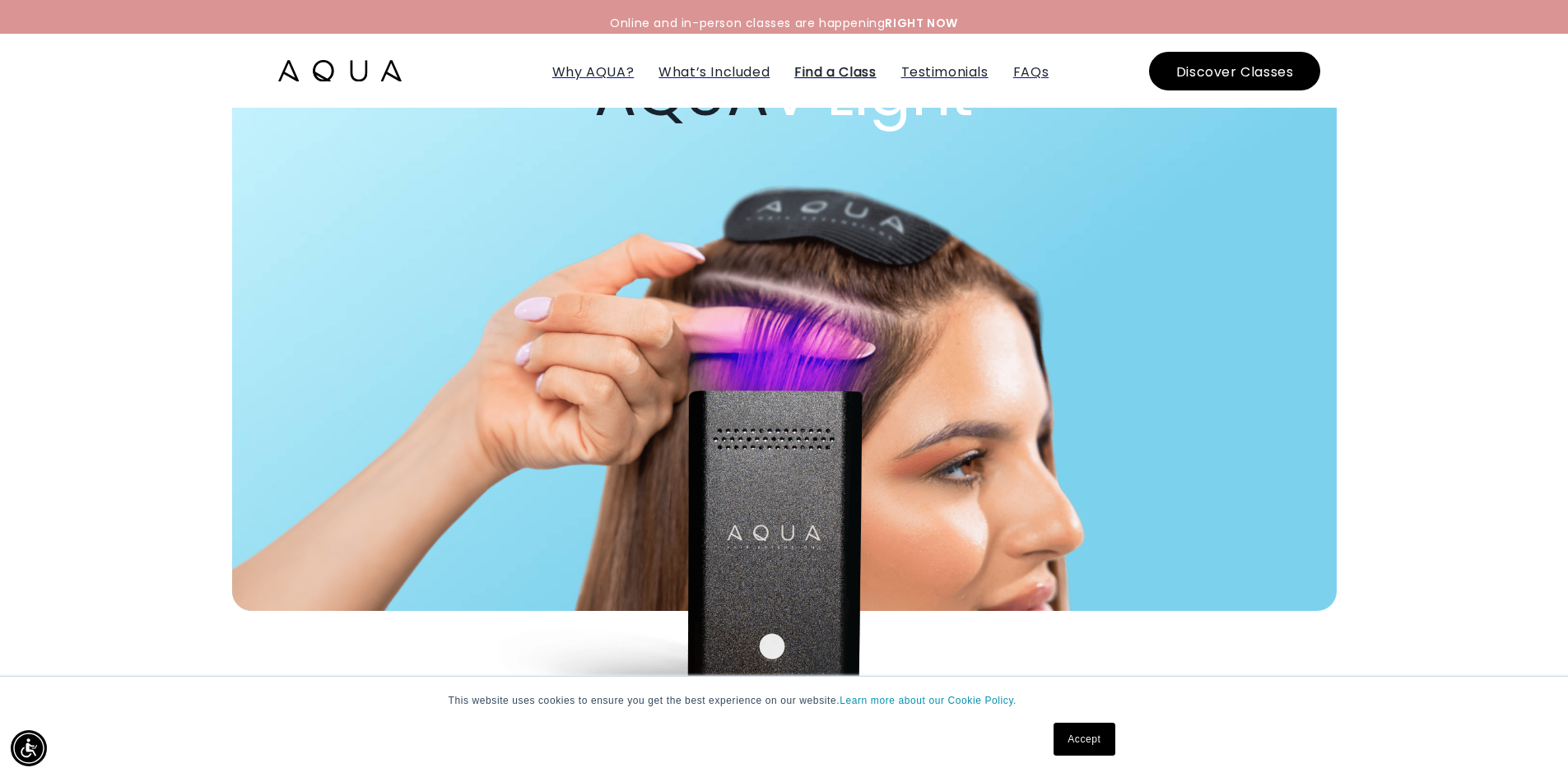
click at [834, 80] on span "Find a Class" at bounding box center [834, 72] width 82 height 19
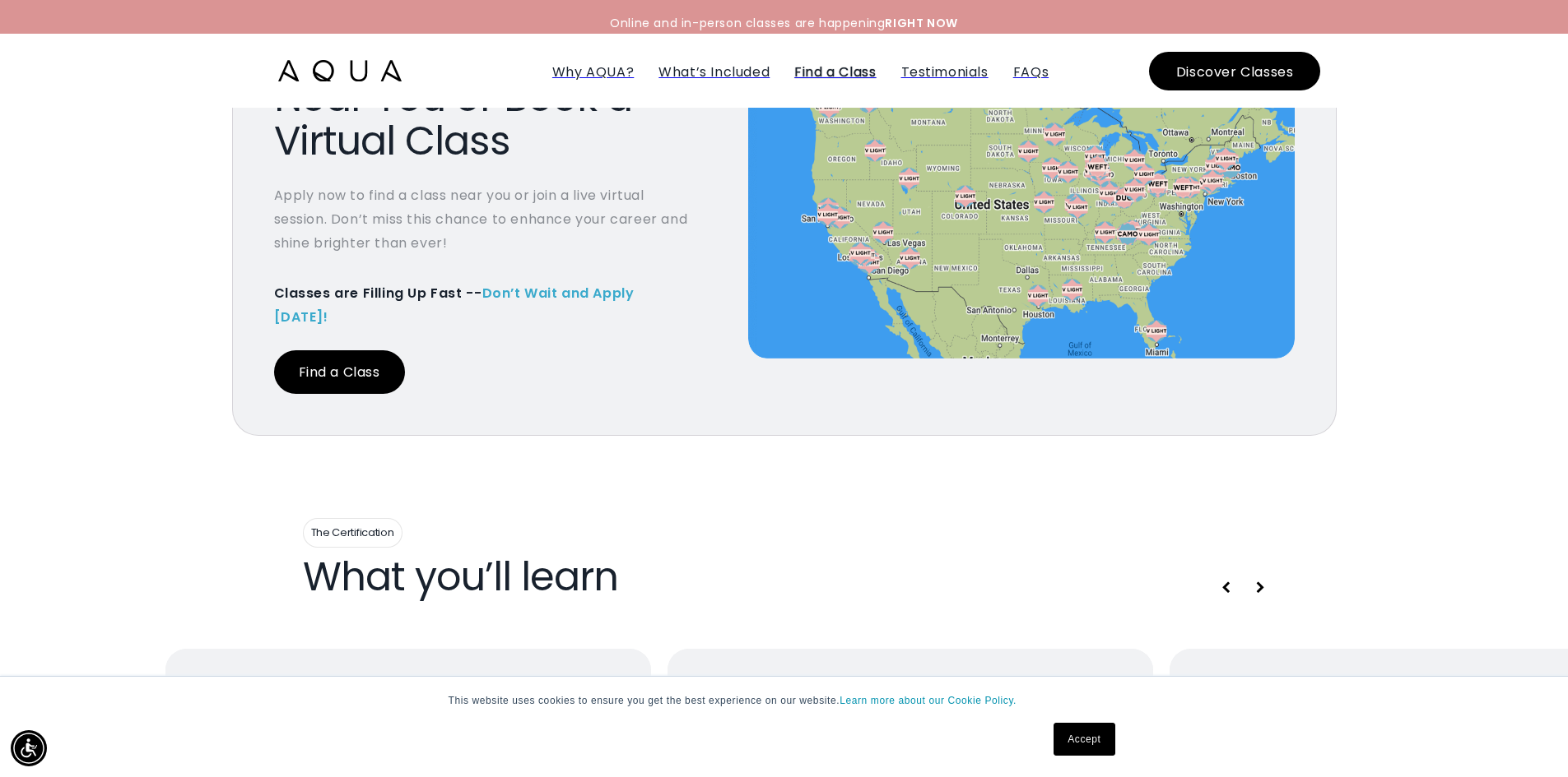
scroll to position [6101, 0]
click at [367, 393] on link "Find a Class" at bounding box center [339, 371] width 131 height 43
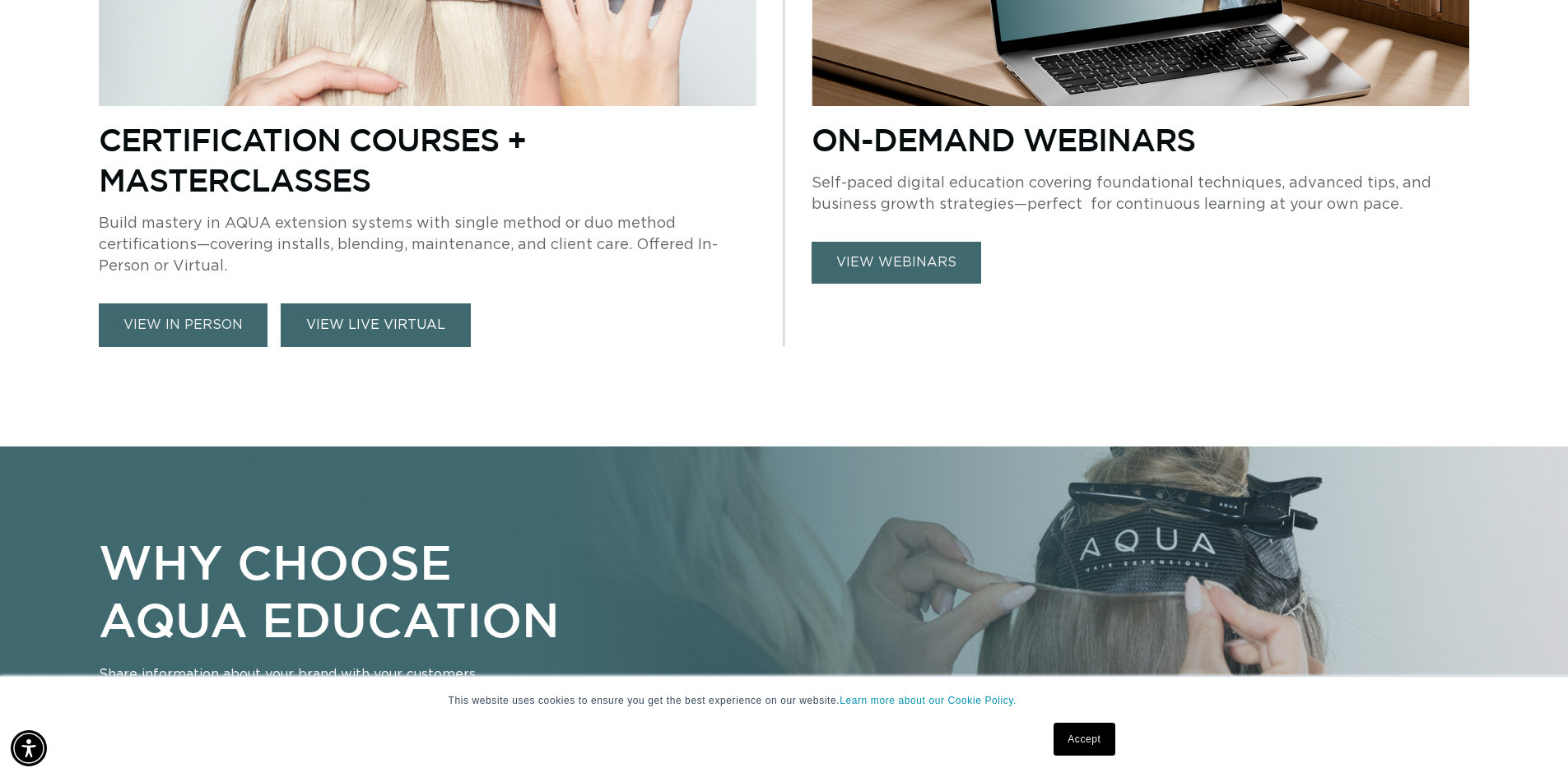
scroll to position [0, 2873]
click at [451, 347] on link "VIEW LIVE VIRTUAL" at bounding box center [376, 325] width 190 height 43
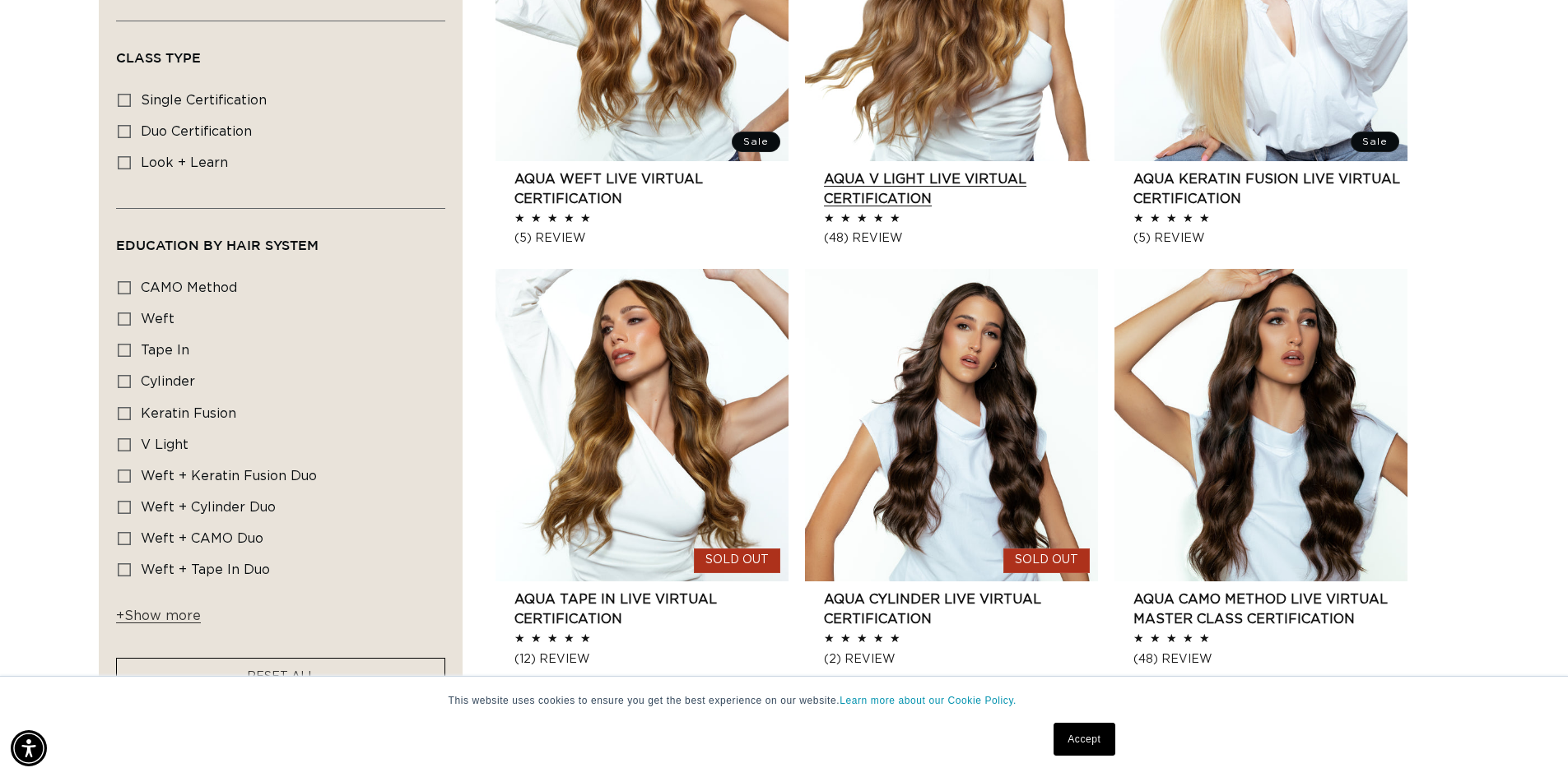
scroll to position [0, 1436]
click at [966, 209] on link "AQUA V Light LIVE VIRTUAL Certification" at bounding box center [960, 188] width 274 height 39
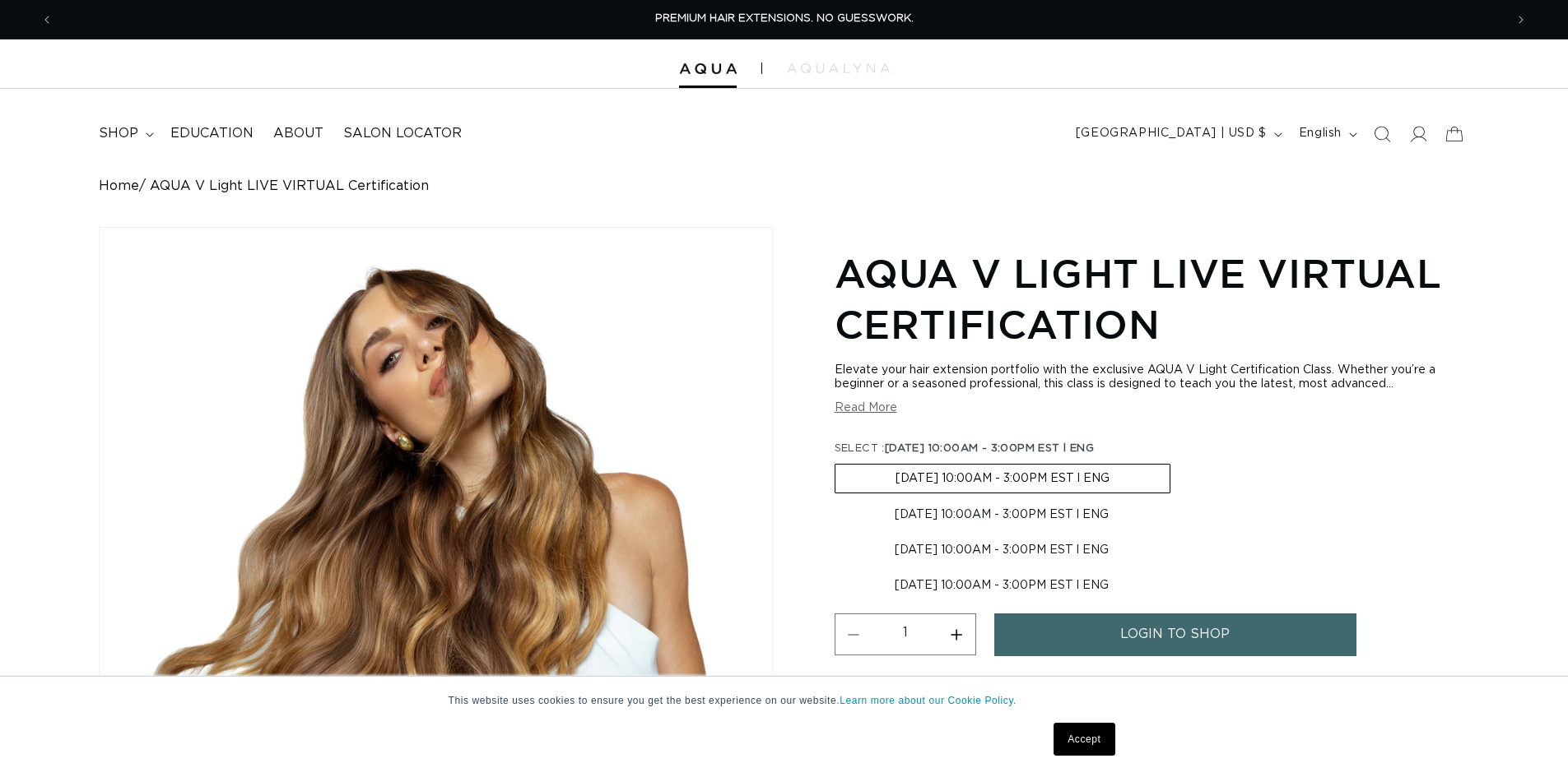
drag, startPoint x: 0, startPoint y: 0, endPoint x: 979, endPoint y: 234, distance: 1006.6
click at [979, 234] on div "Home AQUA V Light LIVE VIRTUAL Certification Skip to product information Open m…" at bounding box center [784, 530] width 1568 height 704
click at [254, 142] on span "Education" at bounding box center [211, 134] width 84 height 17
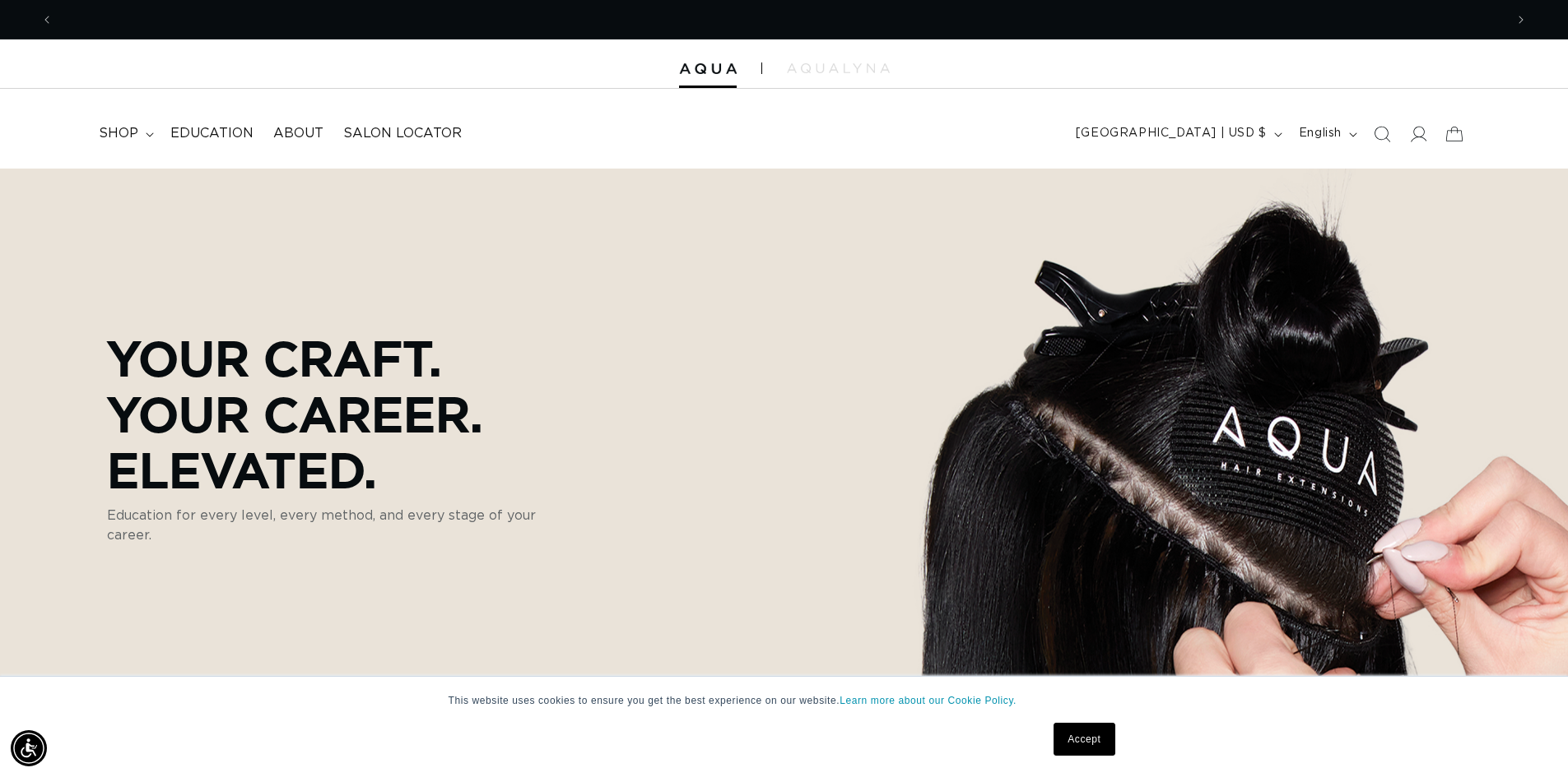
scroll to position [0, 2873]
click at [254, 142] on span "Education" at bounding box center [211, 134] width 84 height 17
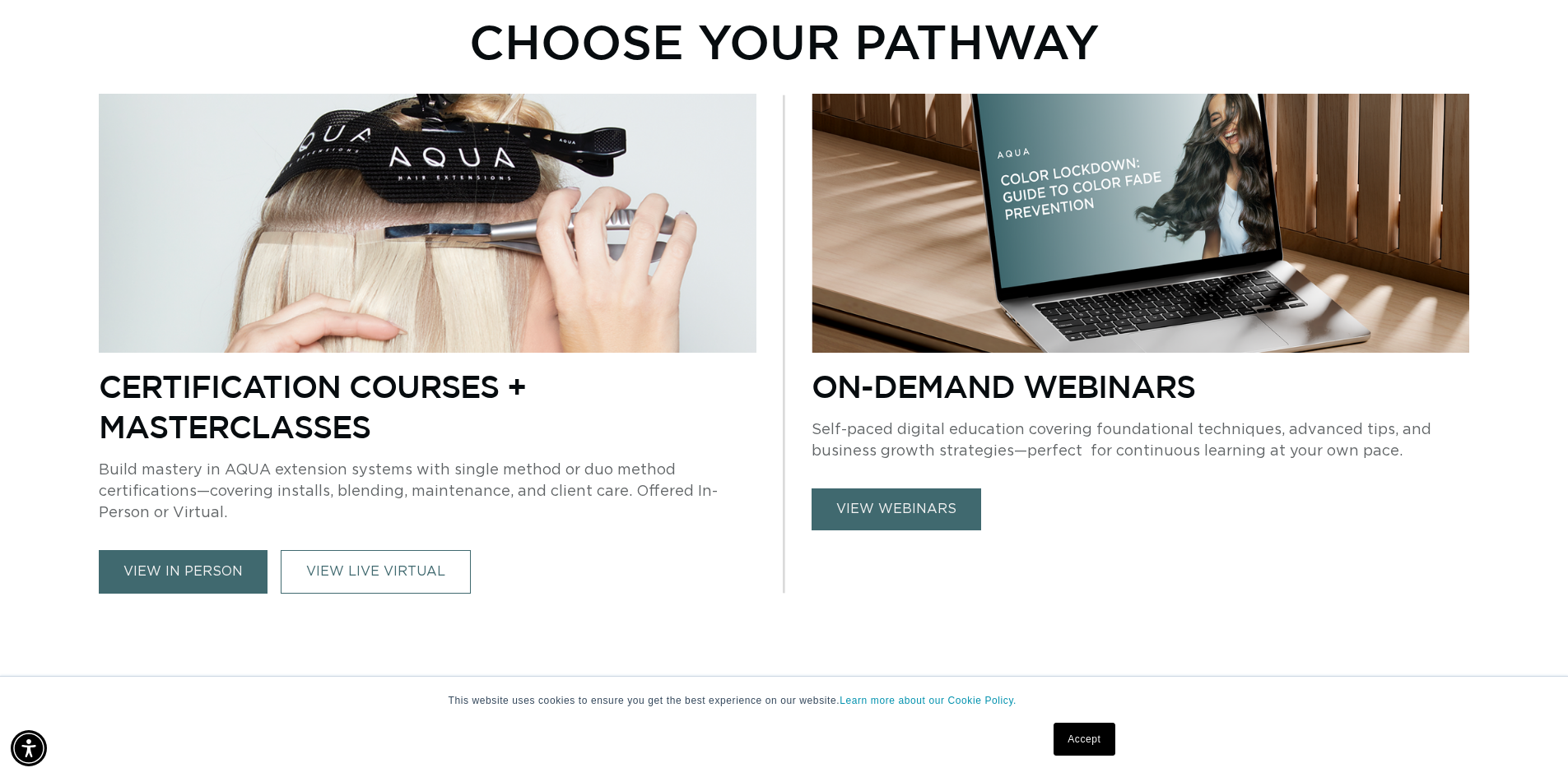
scroll to position [0, 2873]
click at [404, 588] on link "VIEW LIVE VIRTUAL" at bounding box center [376, 571] width 190 height 43
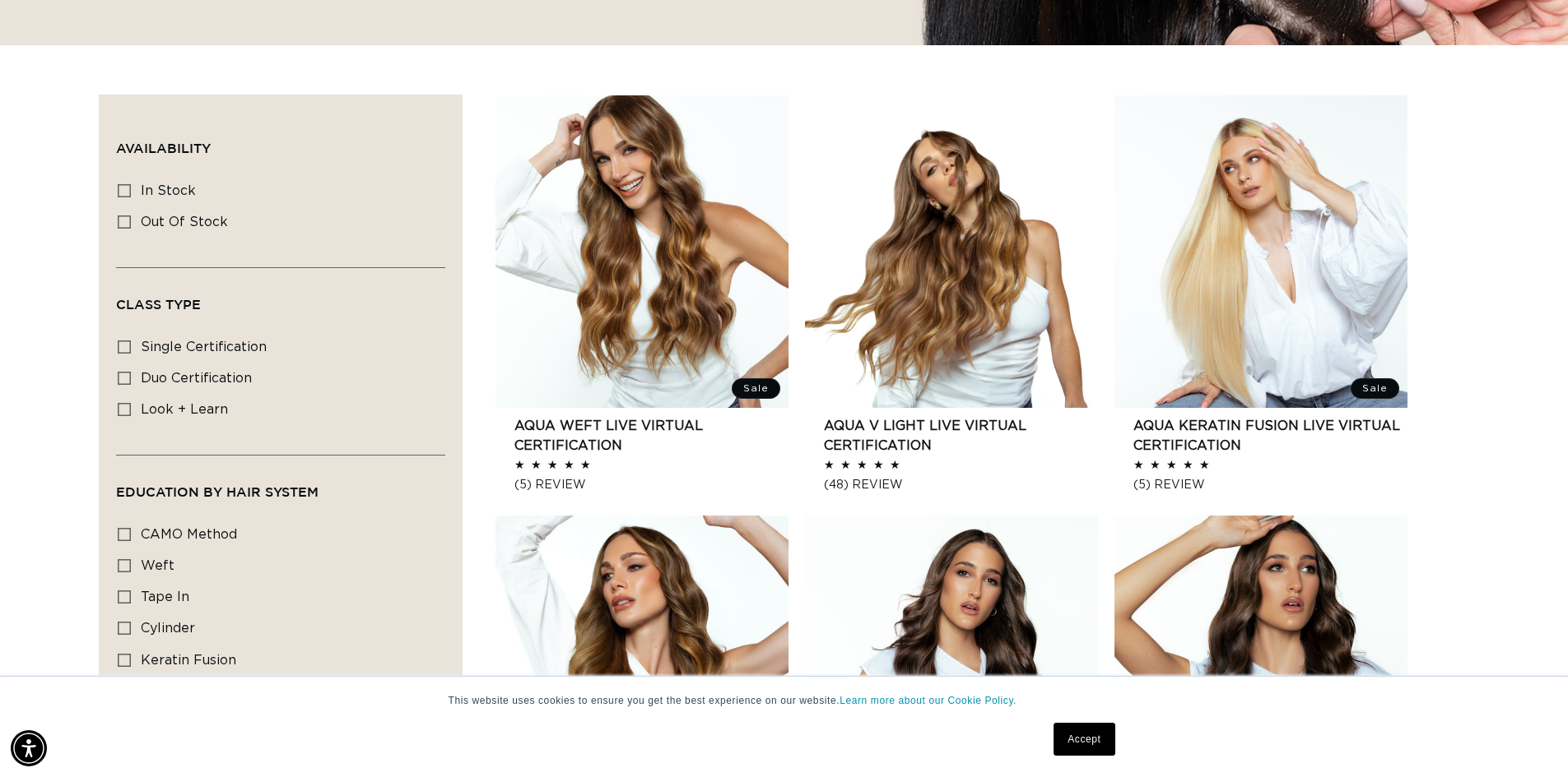
scroll to position [0, 1436]
click at [131, 353] on icon at bounding box center [124, 348] width 13 height 13
click at [131, 353] on input "single certification single certification (6 products)" at bounding box center [124, 348] width 13 height 13
checkbox input "true"
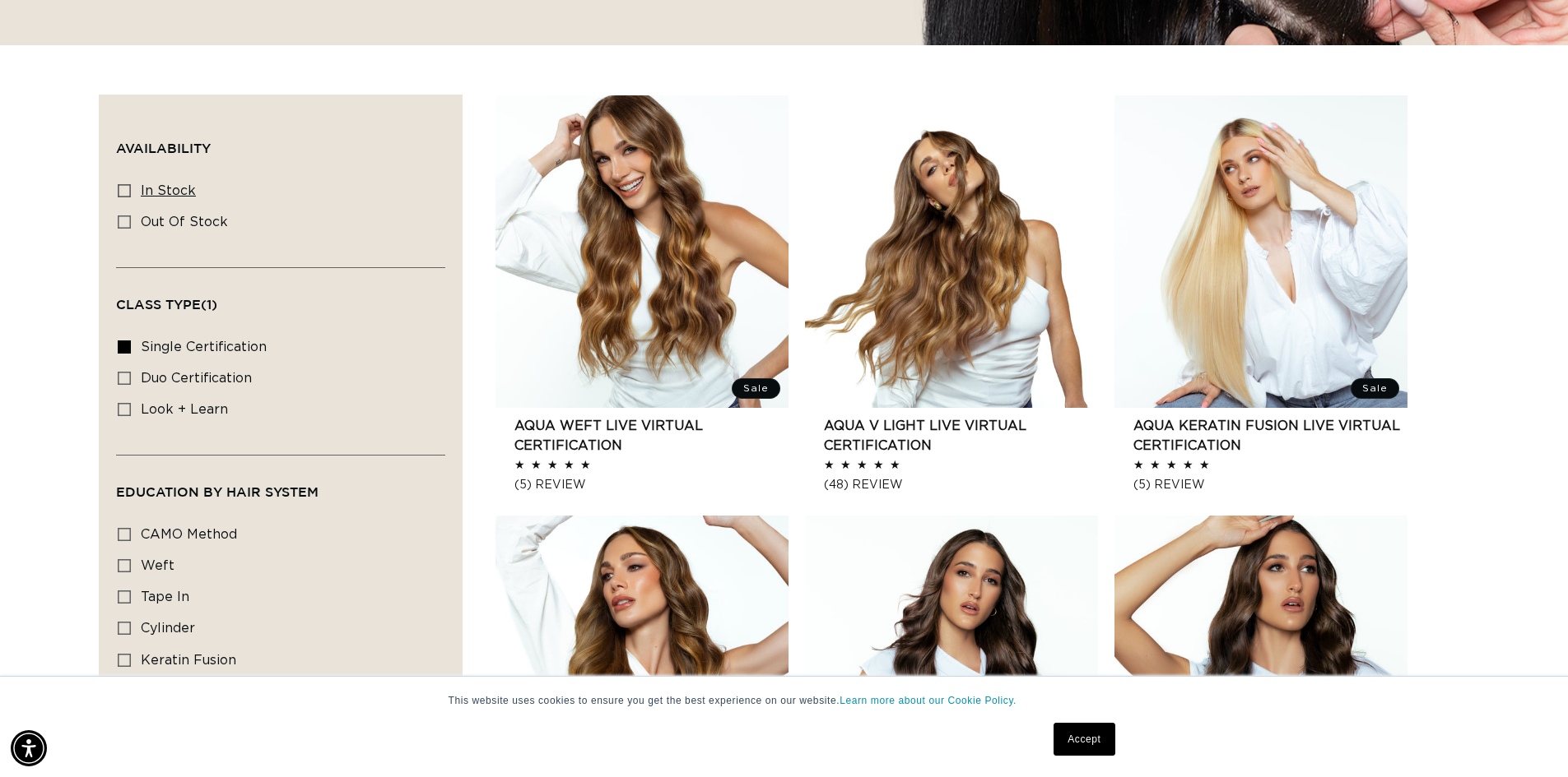
click at [131, 198] on icon at bounding box center [124, 191] width 13 height 13
click at [131, 198] on input "In stock In stock (4 products)" at bounding box center [124, 191] width 13 height 13
checkbox input "true"
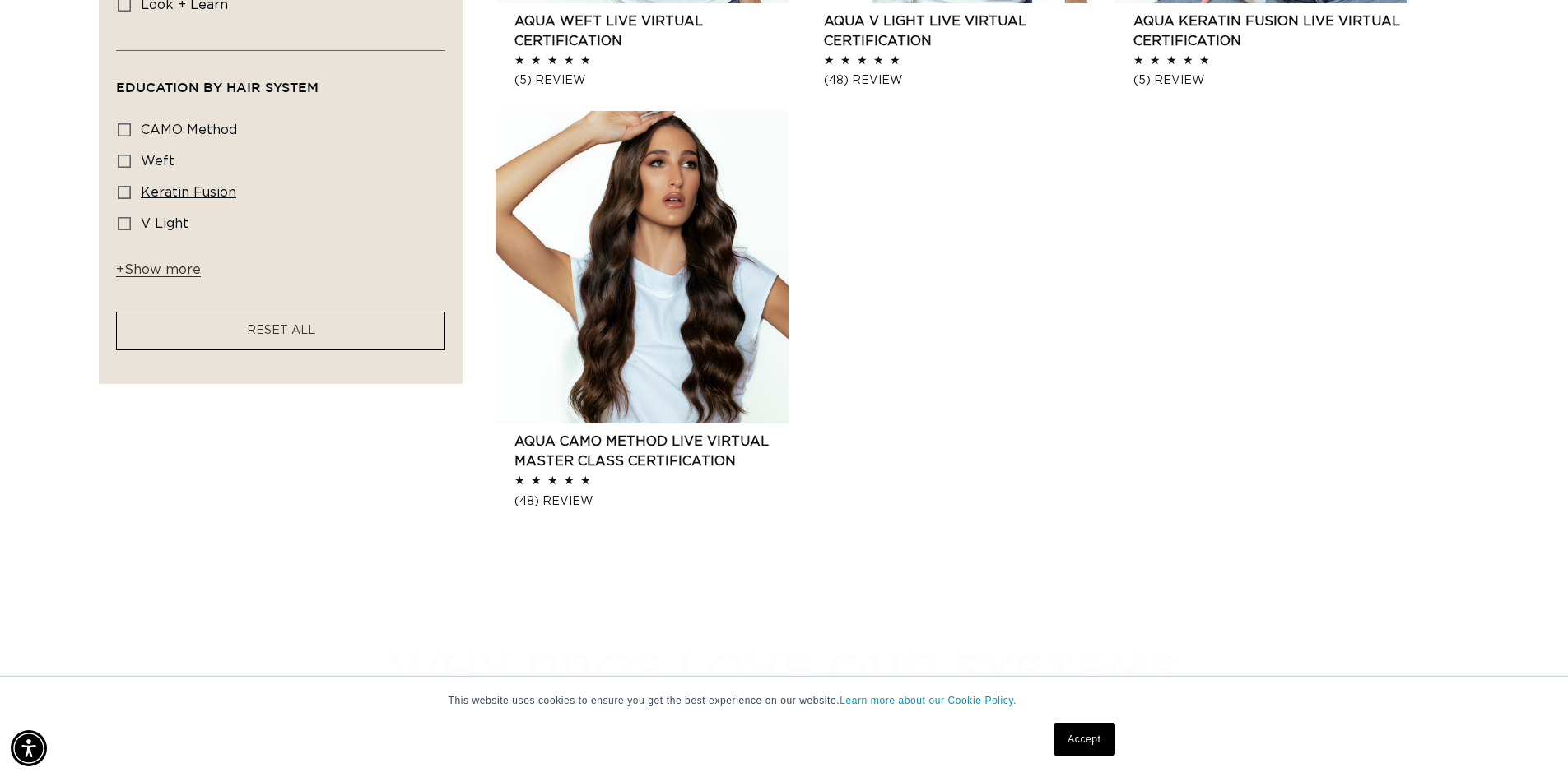
scroll to position [905, 0]
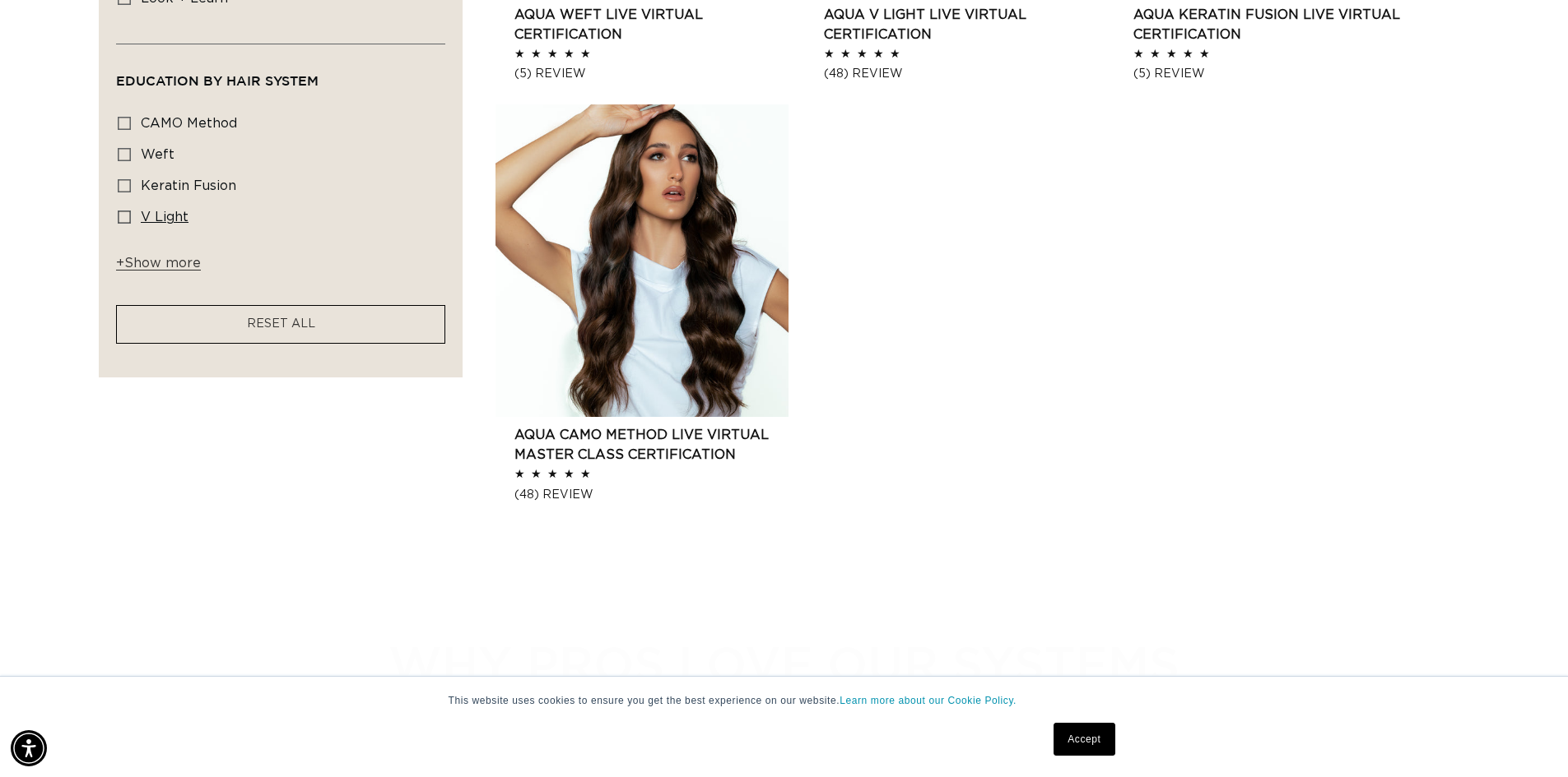
click at [131, 224] on icon at bounding box center [124, 217] width 13 height 13
click at [131, 224] on input "V Light V Light (1 product)" at bounding box center [124, 217] width 13 height 13
checkbox input "true"
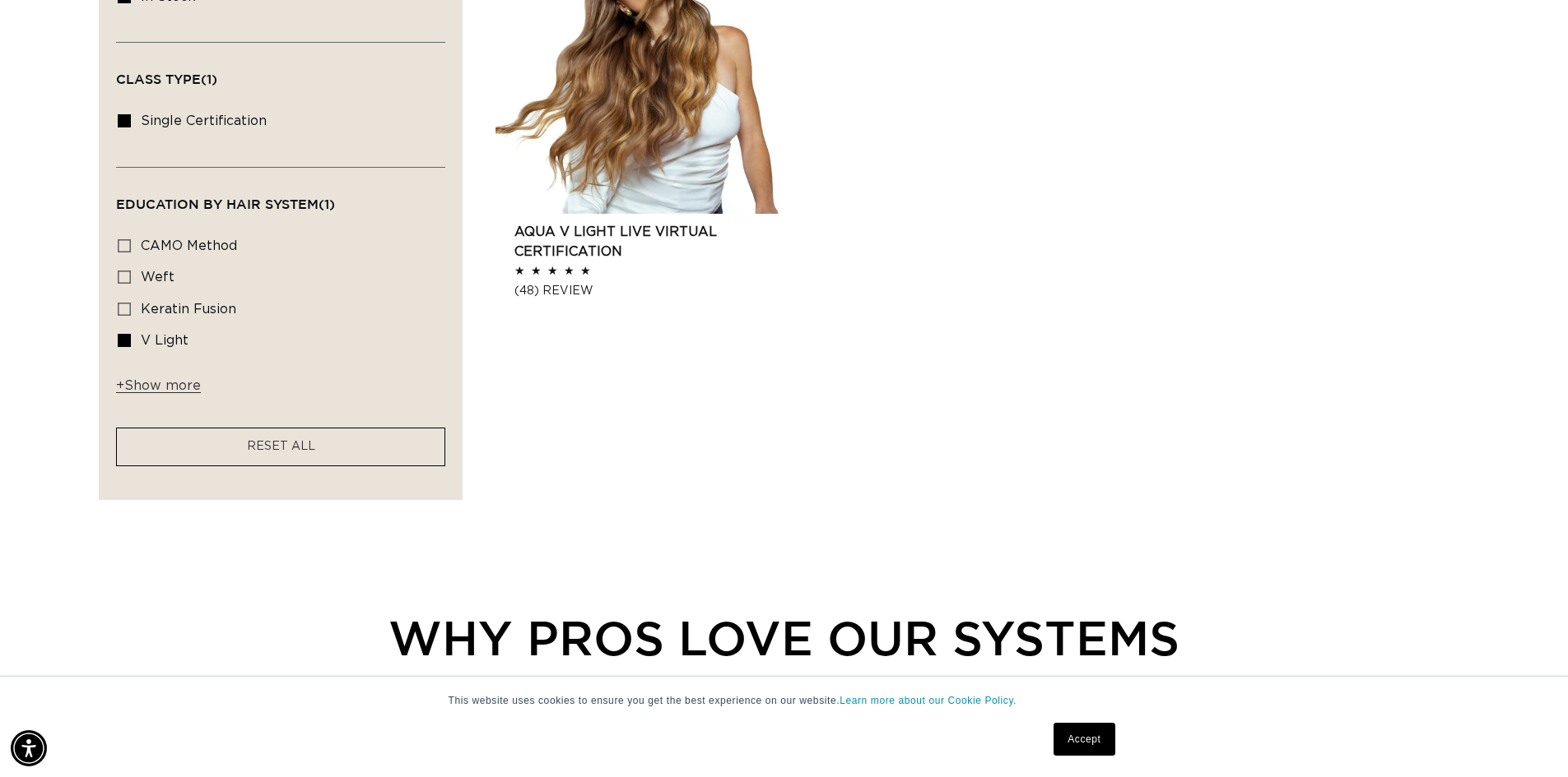
scroll to position [658, 0]
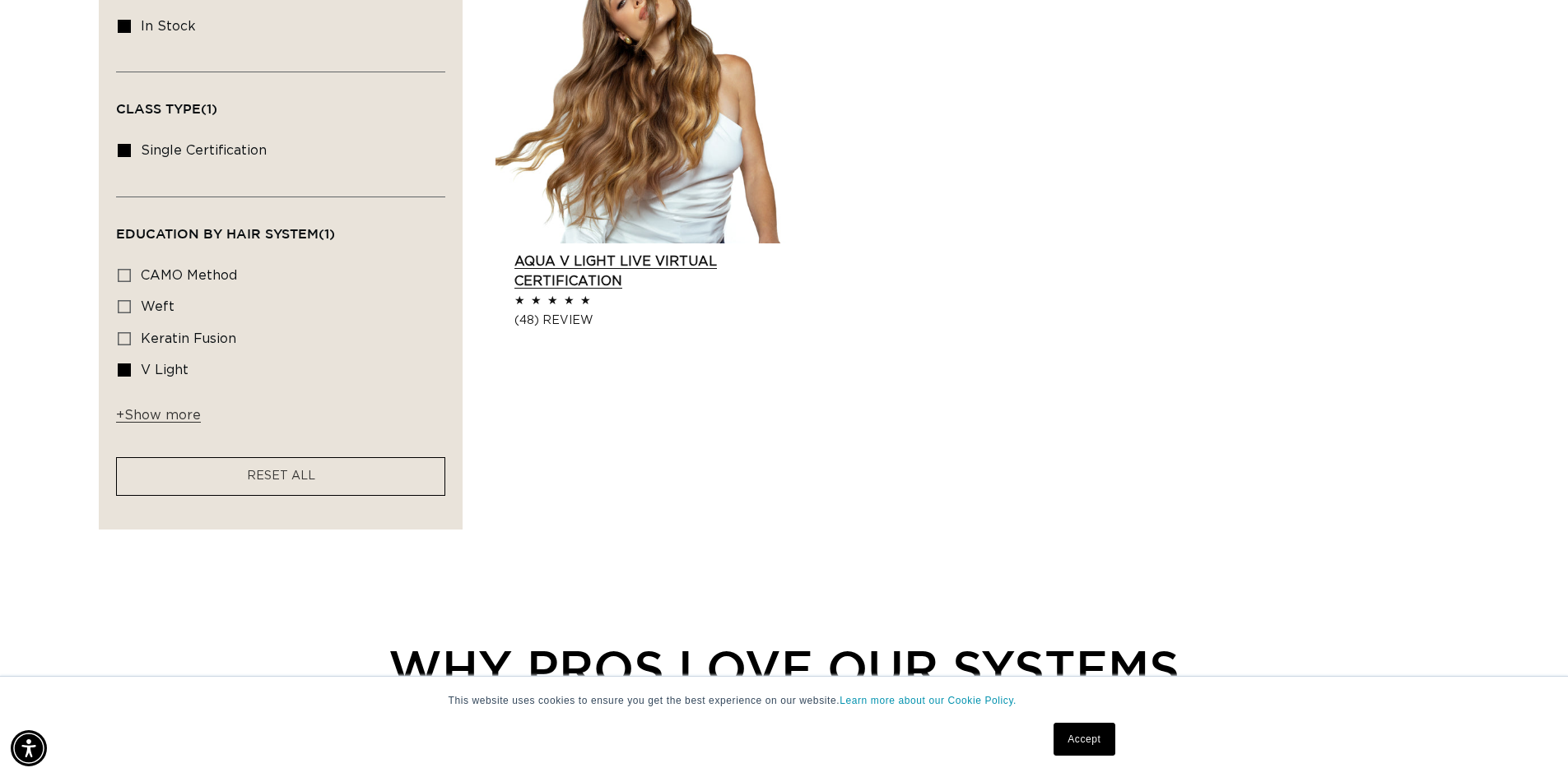
click at [709, 291] on link "AQUA V Light LIVE VIRTUAL Certification" at bounding box center [650, 271] width 274 height 39
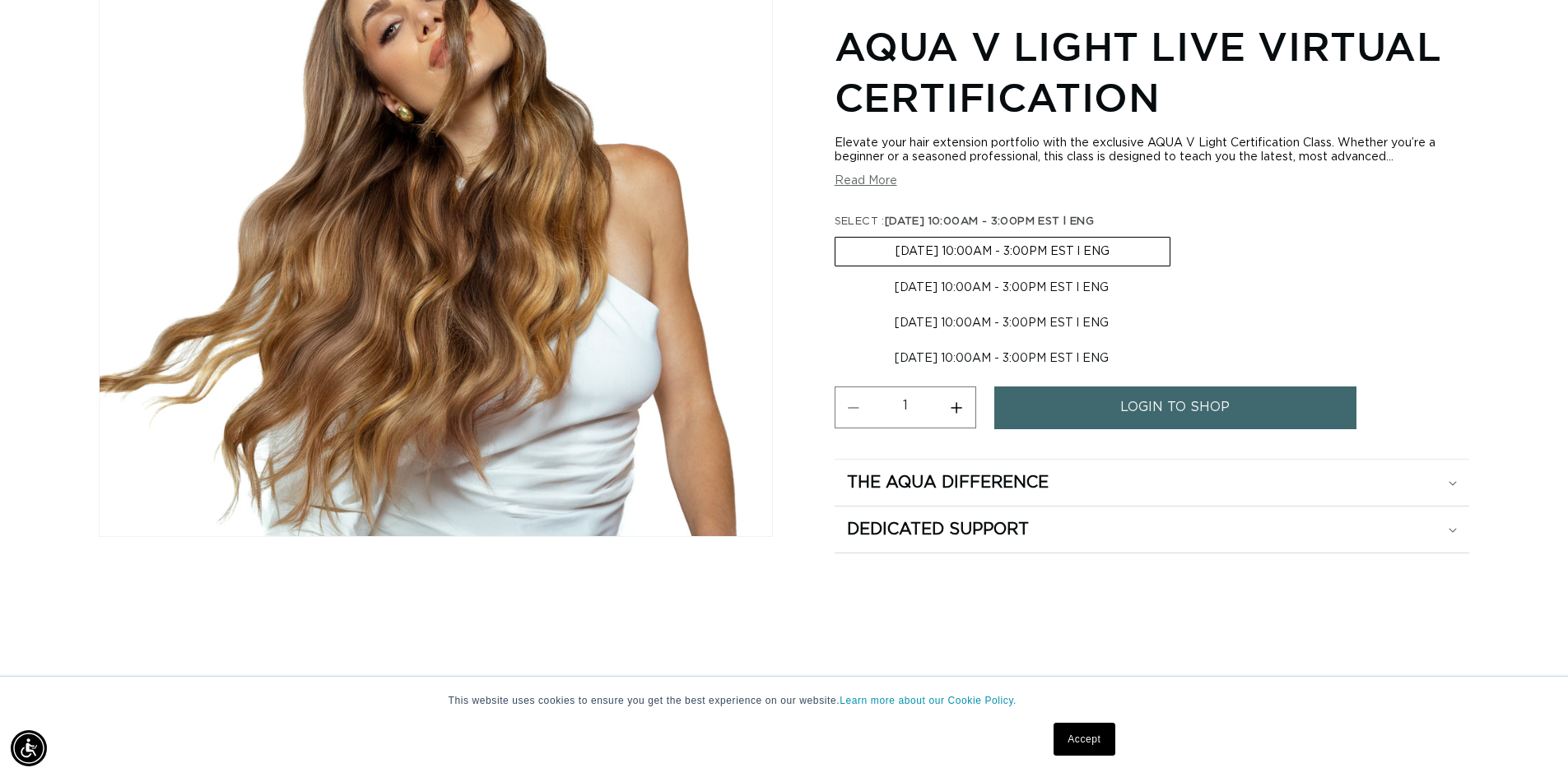
click at [1213, 428] on span "login to shop" at bounding box center [1175, 408] width 110 height 42
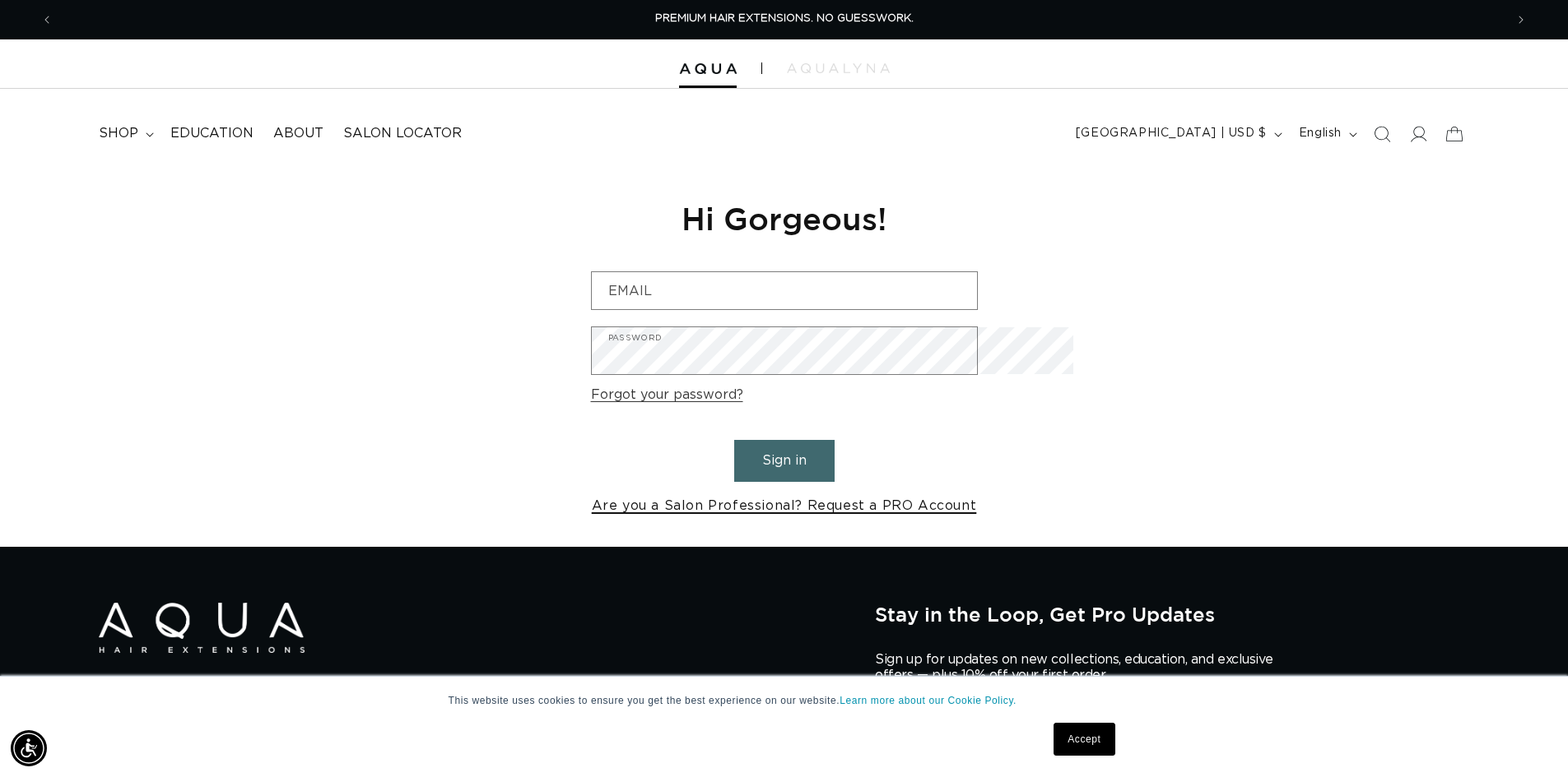
click at [830, 519] on link "Are you a Salon Professional? Request a PRO Account" at bounding box center [784, 506] width 385 height 24
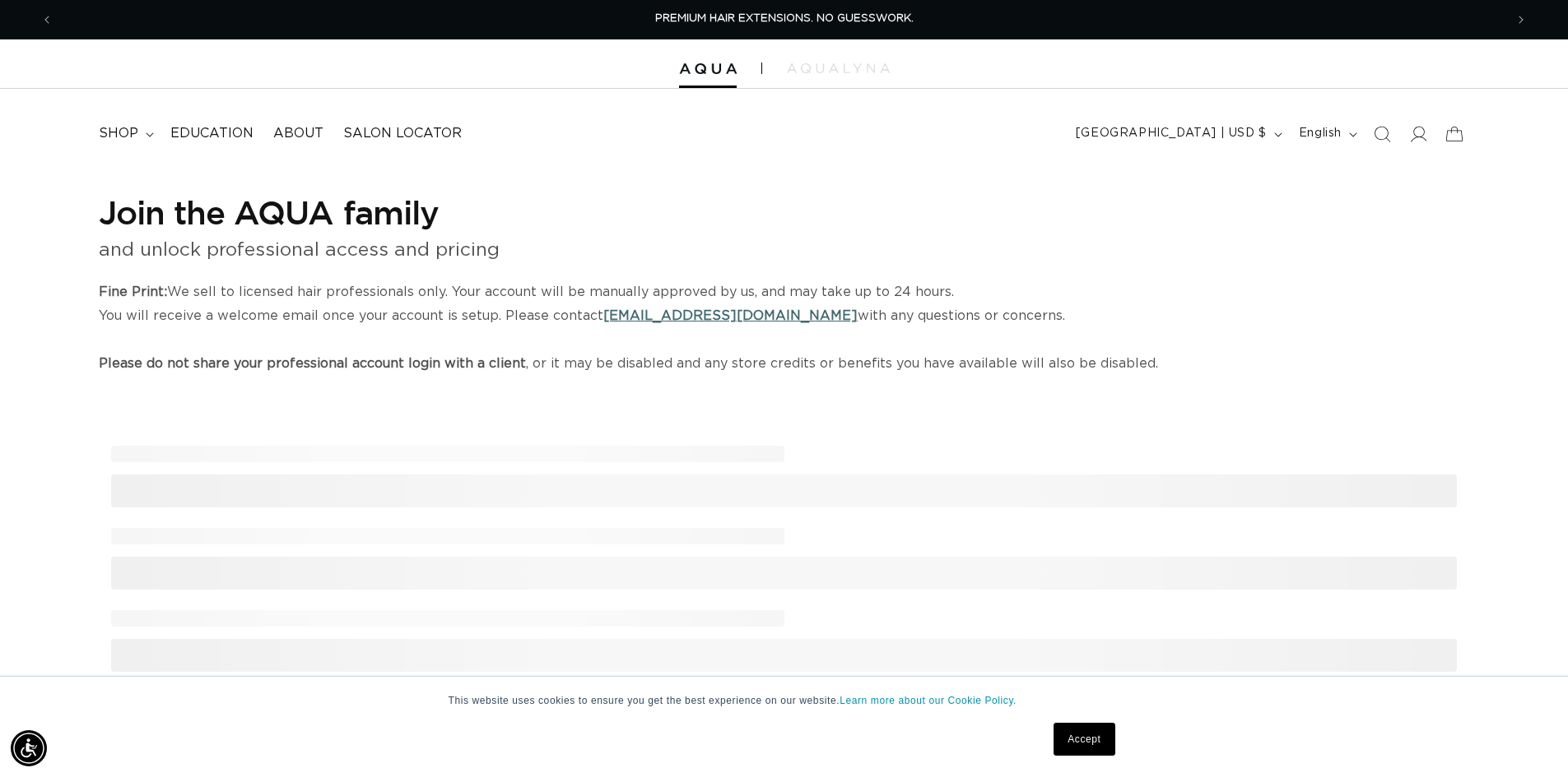
select select "US"
select select "[GEOGRAPHIC_DATA]"
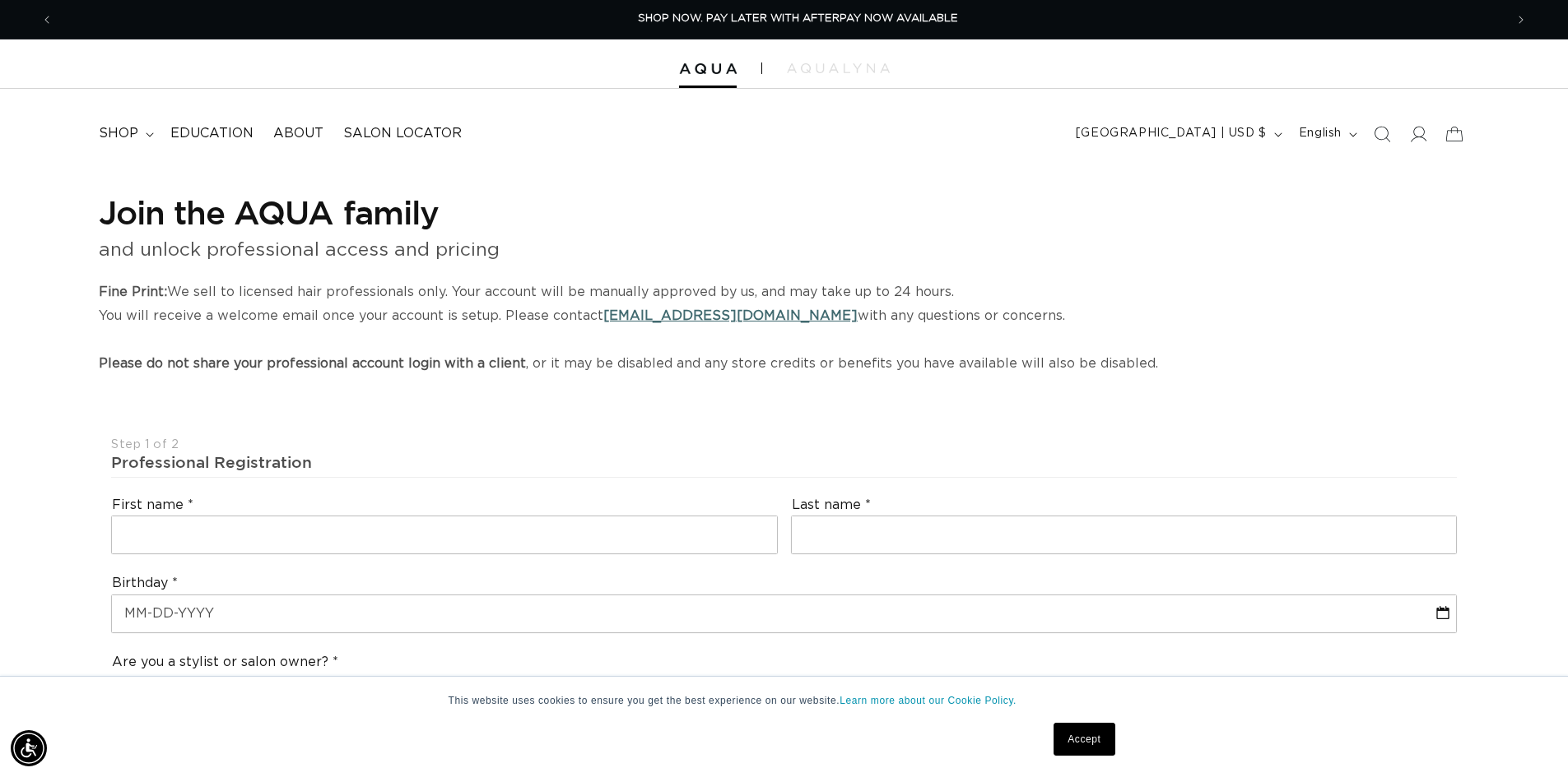
scroll to position [83, 0]
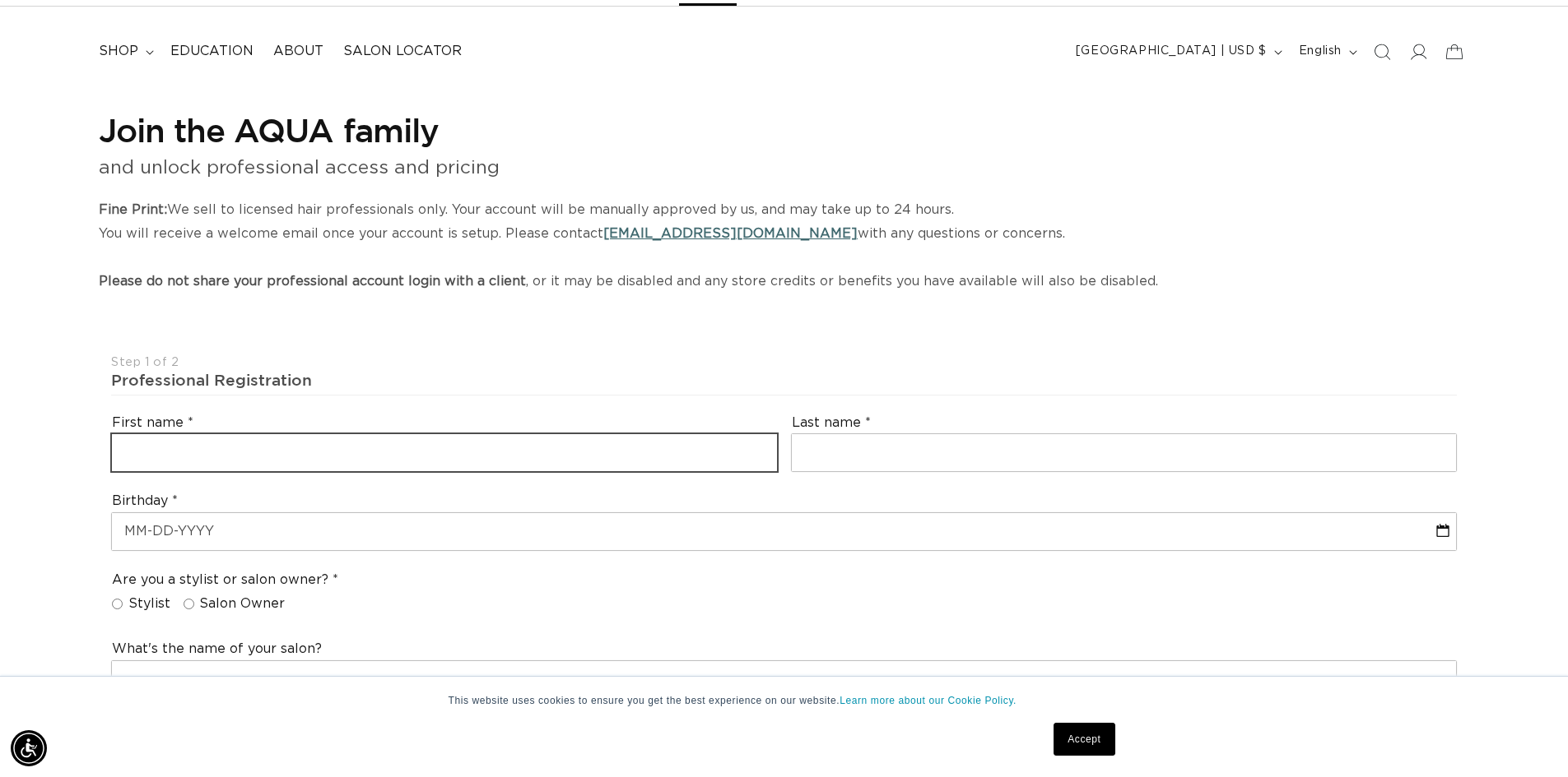
click at [515, 472] on input "text" at bounding box center [444, 452] width 665 height 37
type input "Angela"
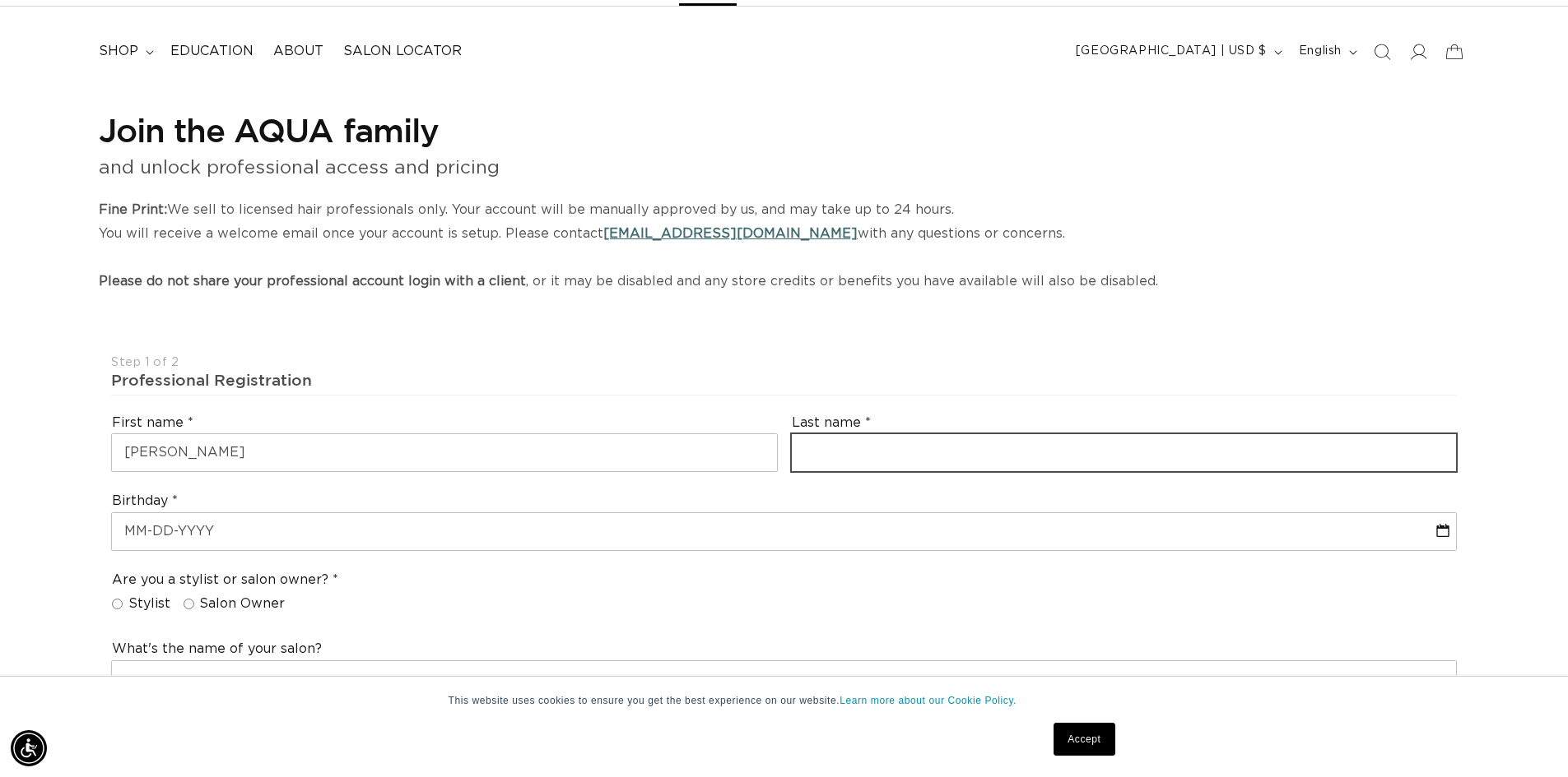
type input "McDermott"
type input "angelamcdermott77@gmail.com"
type input "+1 843 333 8000"
select select "South Carolina"
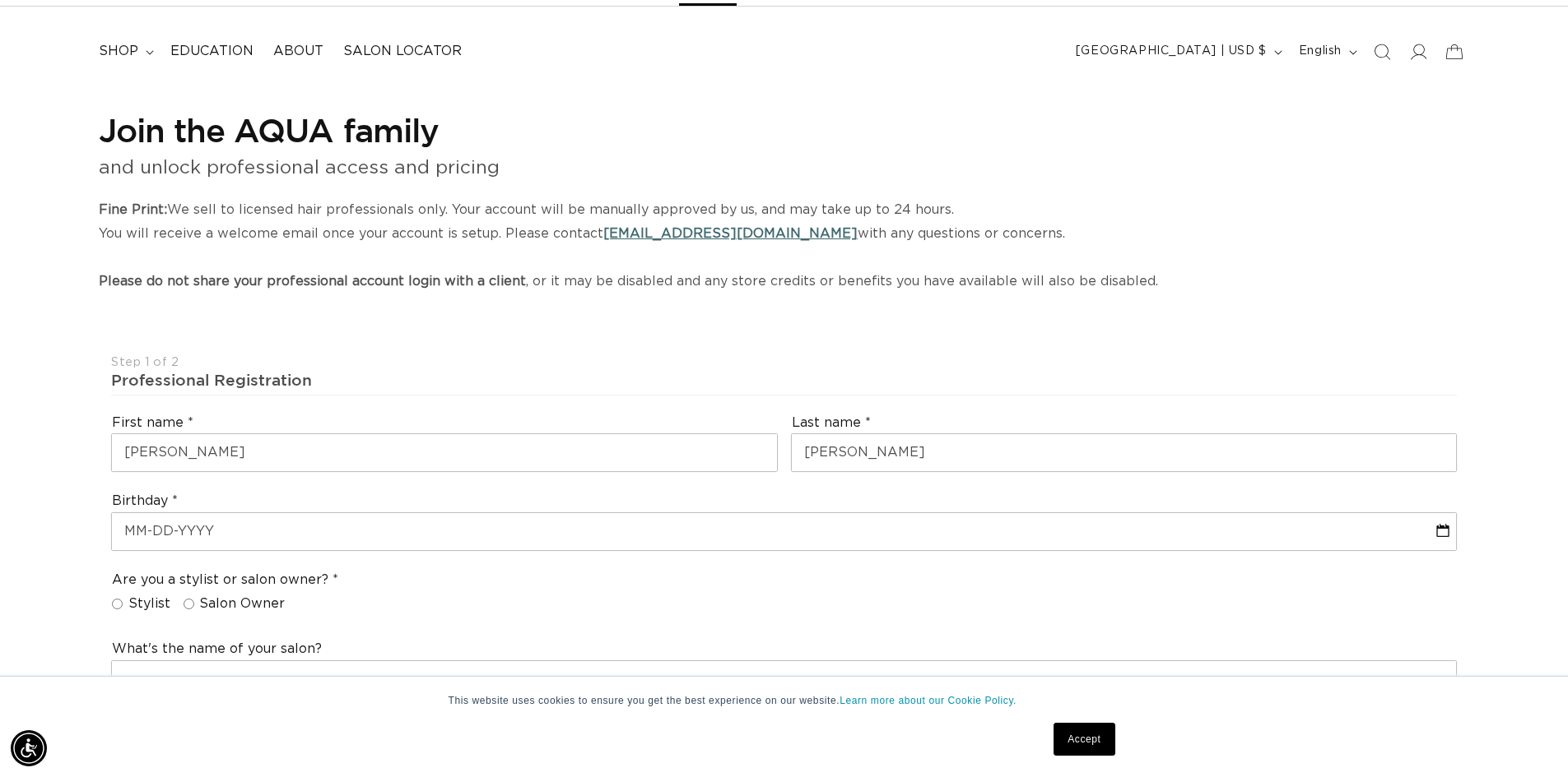
type input "29569"
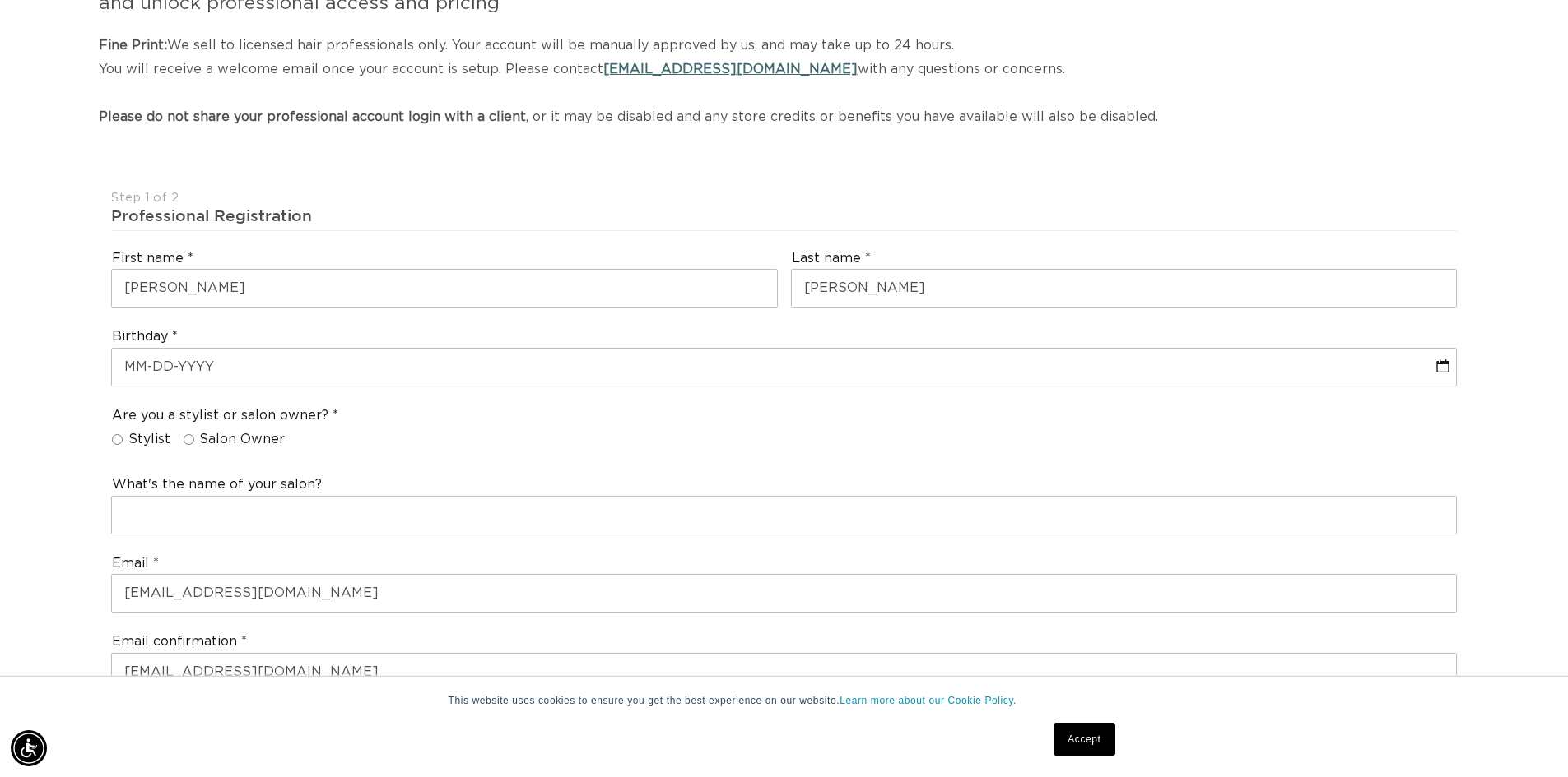
scroll to position [0, 0]
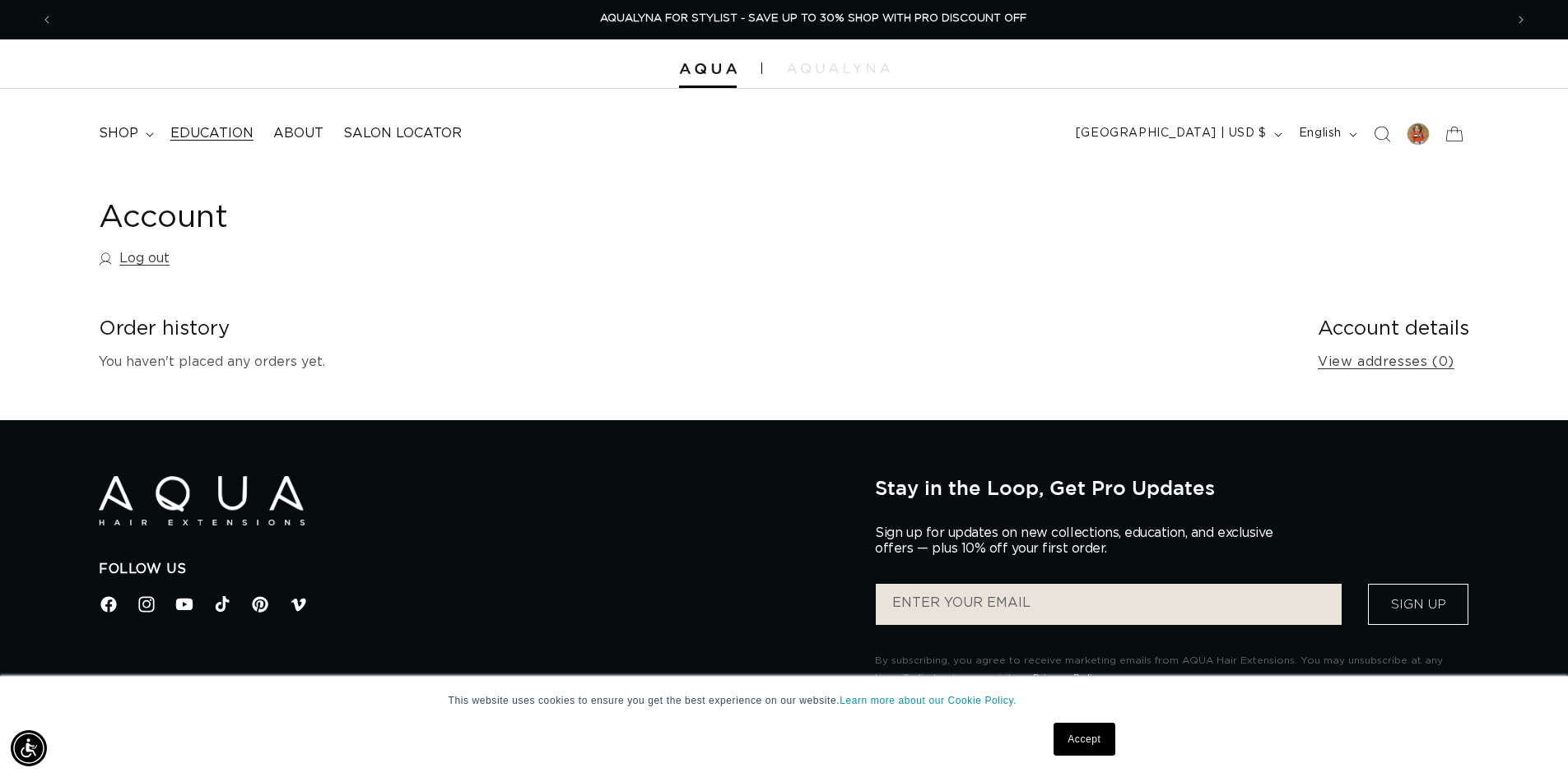
click at [254, 142] on span "Education" at bounding box center [211, 134] width 84 height 17
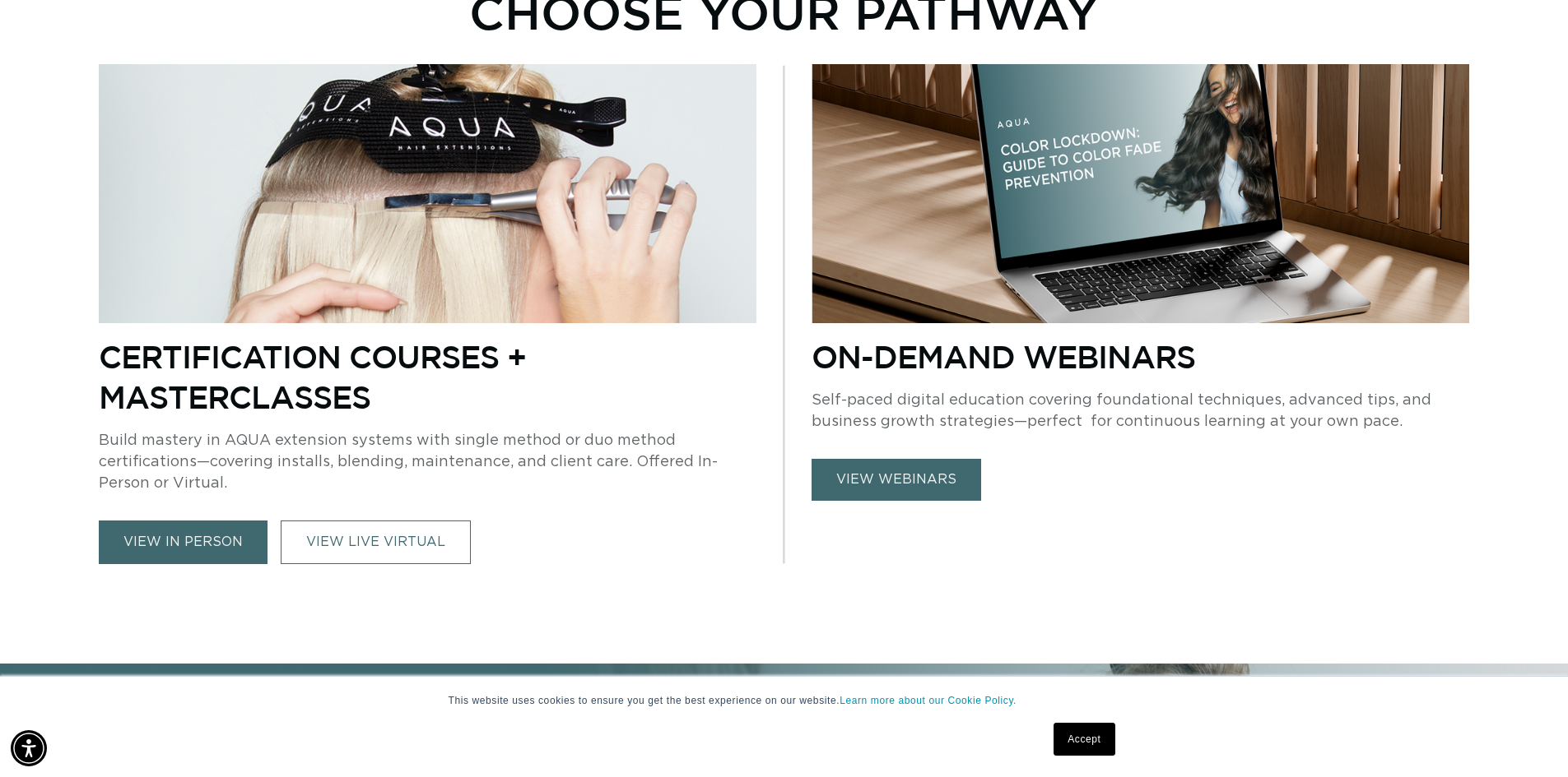
scroll to position [0, 1436]
click at [366, 565] on link "VIEW LIVE VIRTUAL" at bounding box center [376, 542] width 190 height 43
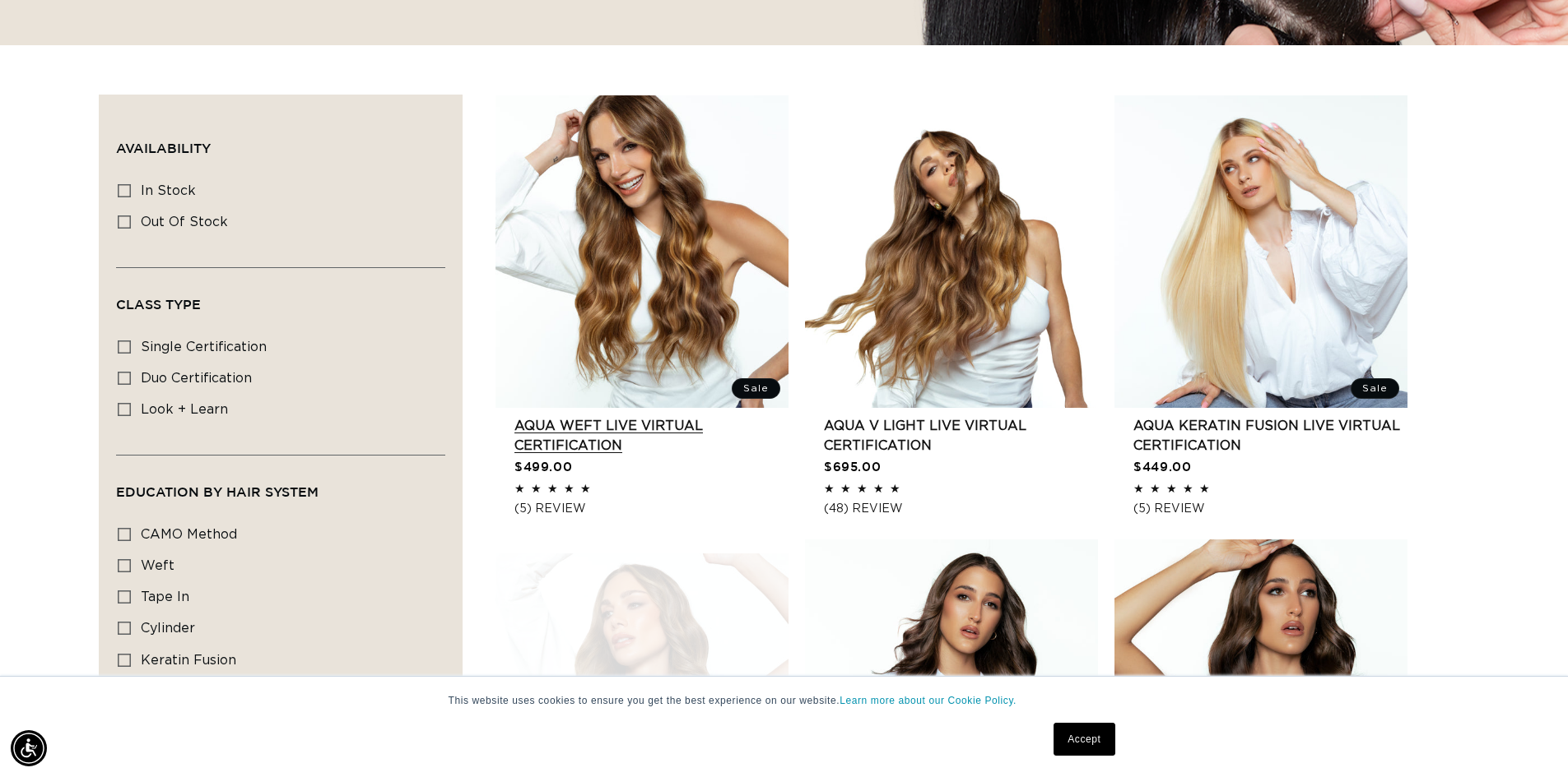
scroll to position [0, 1436]
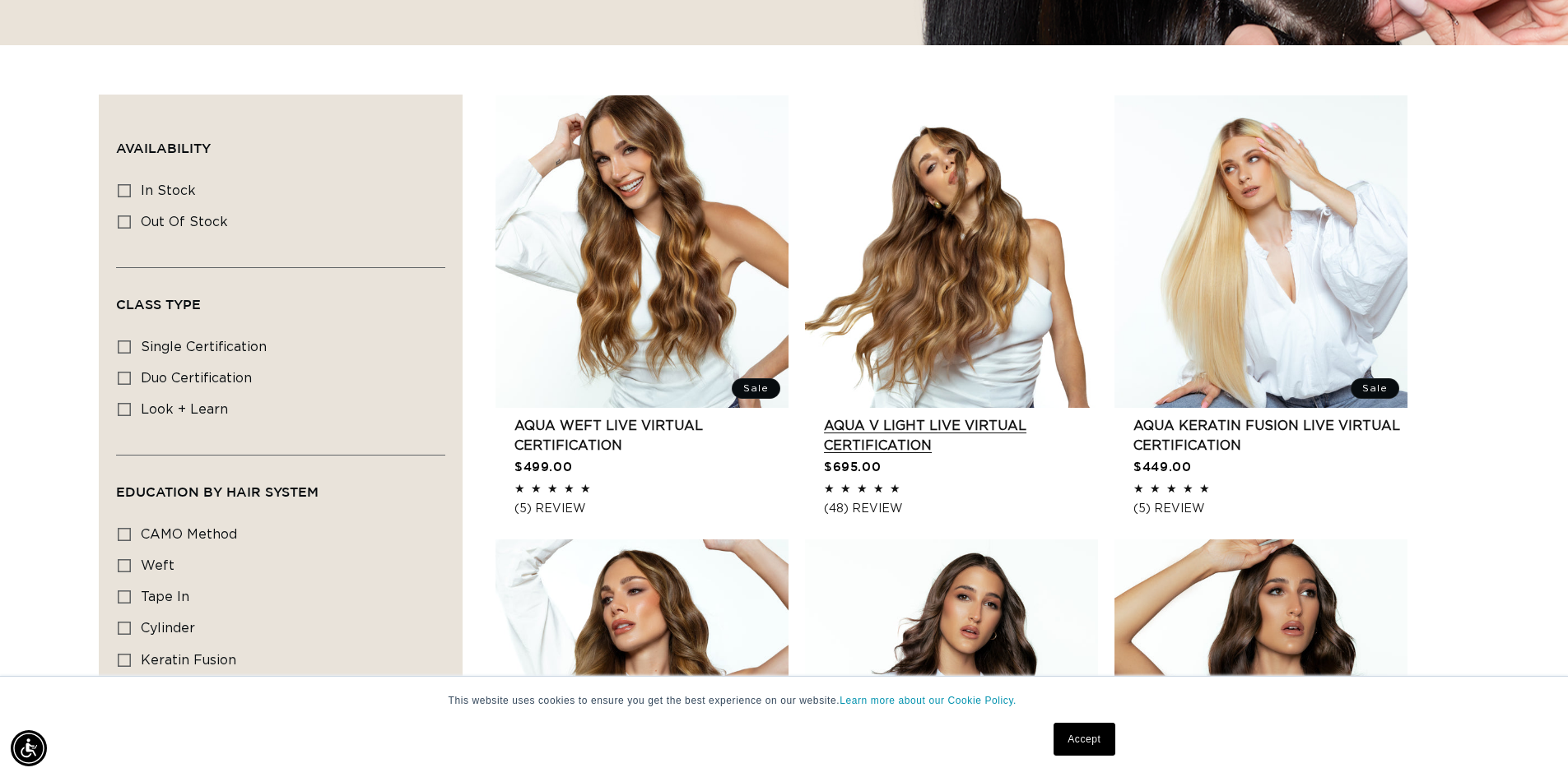
click at [967, 455] on link "AQUA V Light LIVE VIRTUAL Certification" at bounding box center [960, 435] width 274 height 39
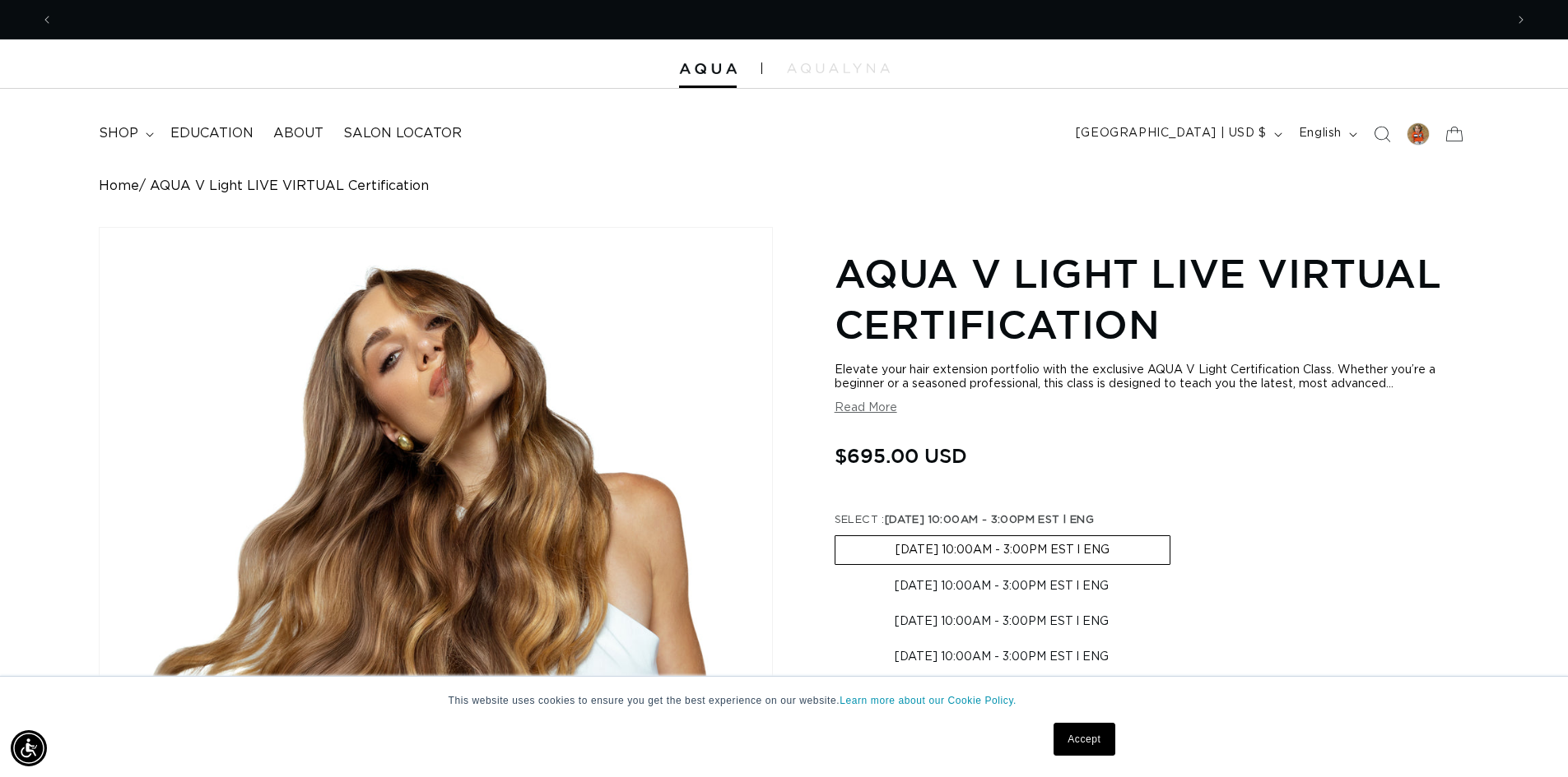
scroll to position [0, 1436]
click at [874, 416] on button "Read More" at bounding box center [865, 408] width 62 height 14
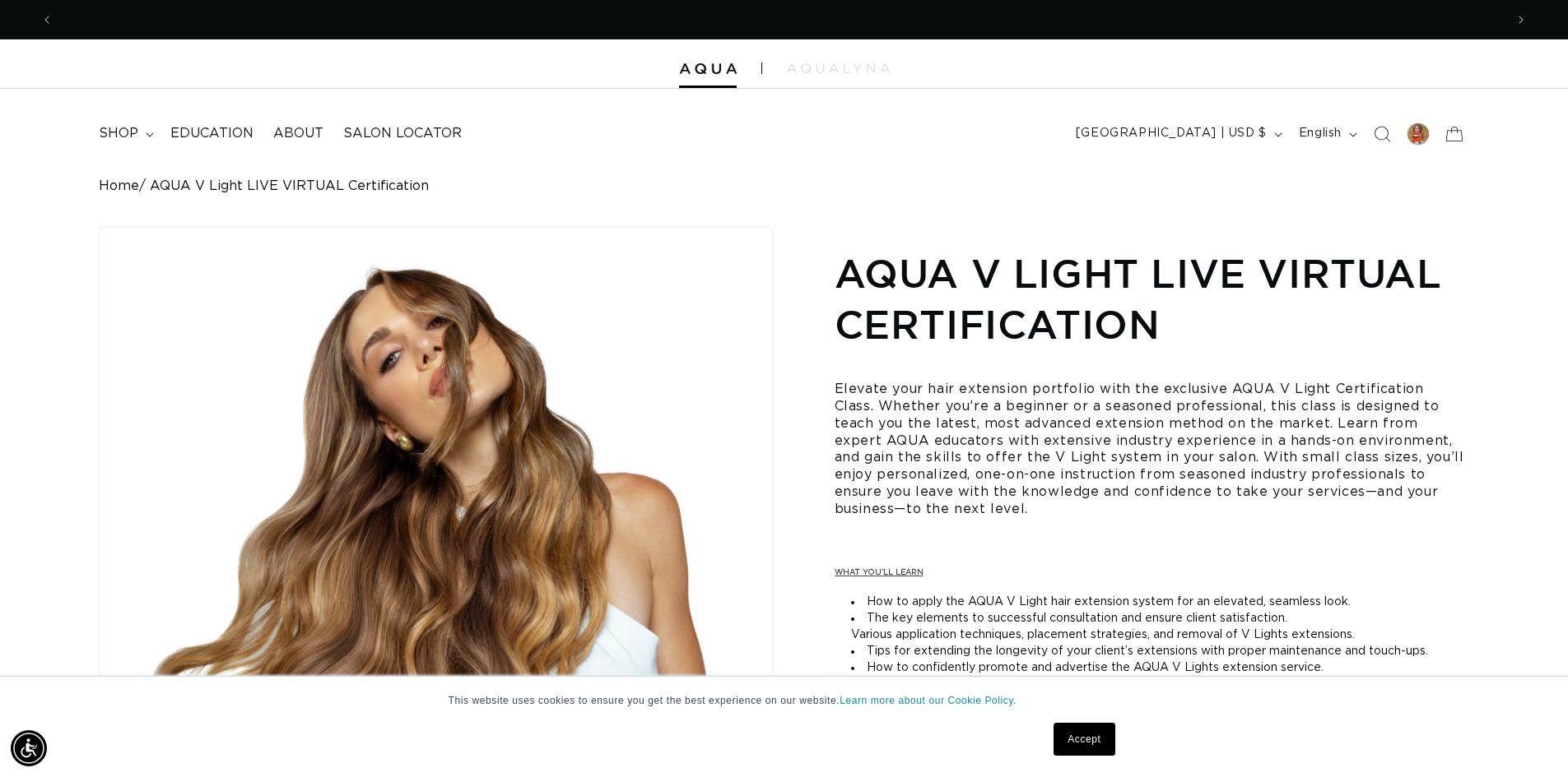
scroll to position [0, 0]
